Goal: Navigation & Orientation: Find specific page/section

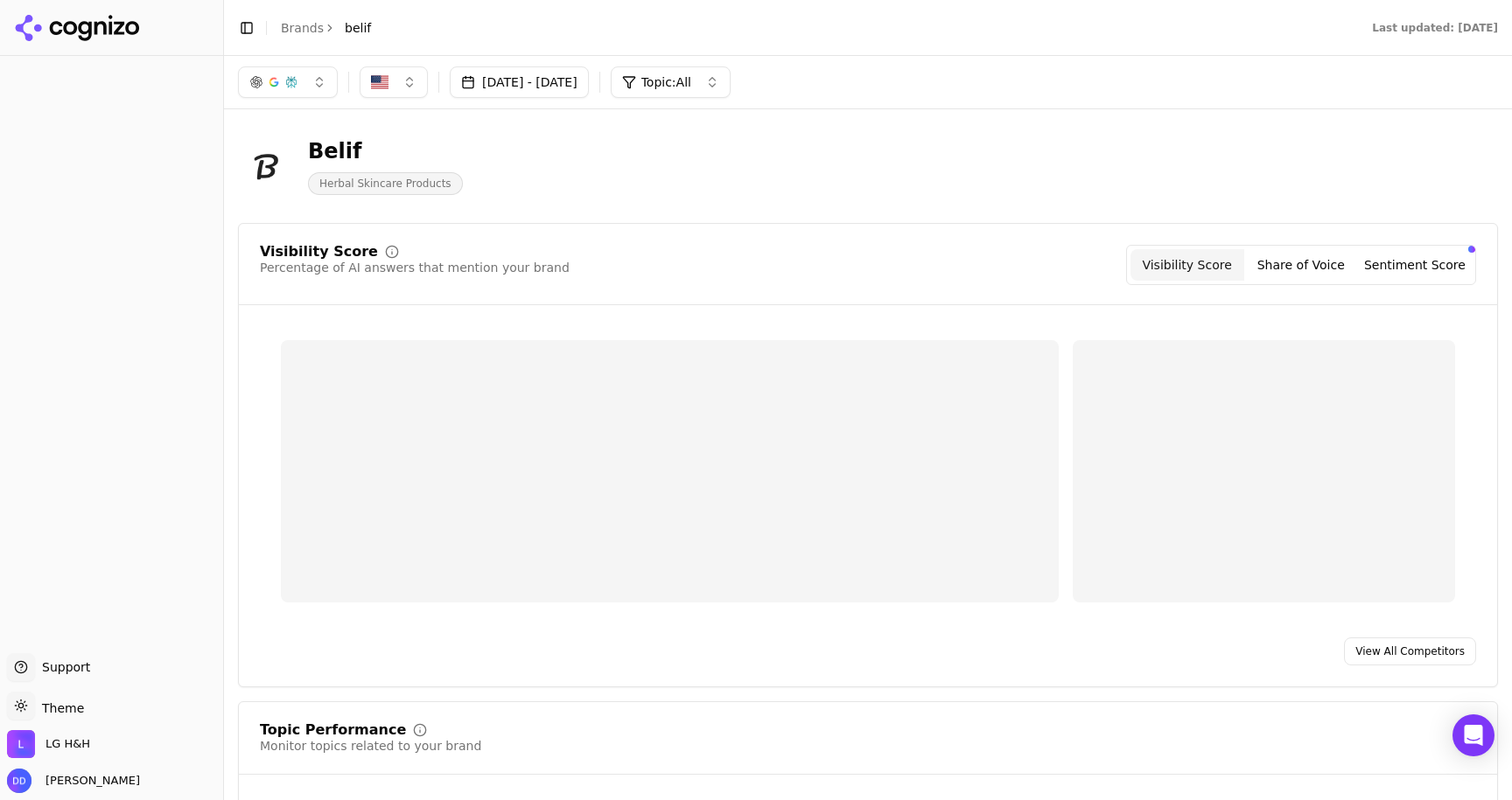
click at [294, 21] on link "Brands" at bounding box center [302, 27] width 43 height 14
